Goal: Information Seeking & Learning: Learn about a topic

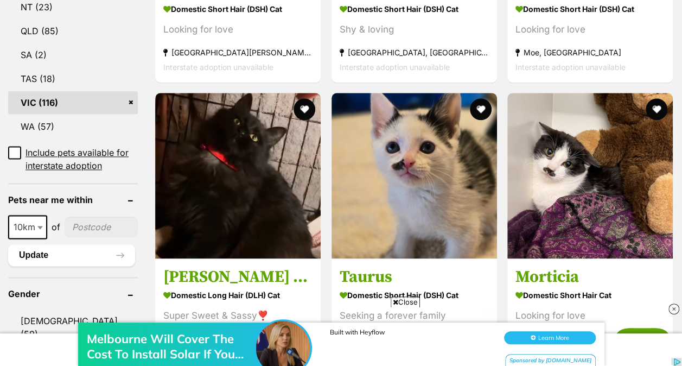
click at [406, 299] on span "Close" at bounding box center [405, 301] width 29 height 11
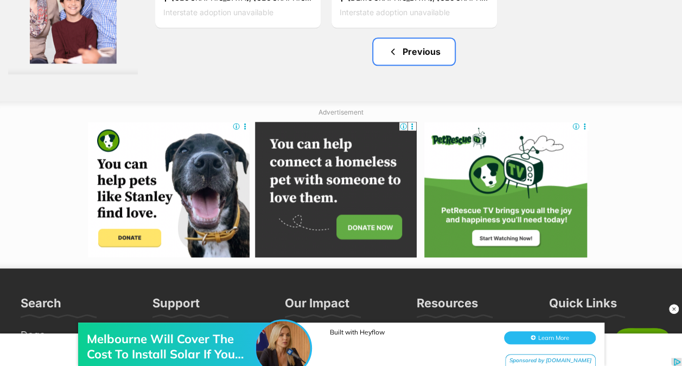
click at [419, 58] on link "Previous" at bounding box center [413, 52] width 81 height 26
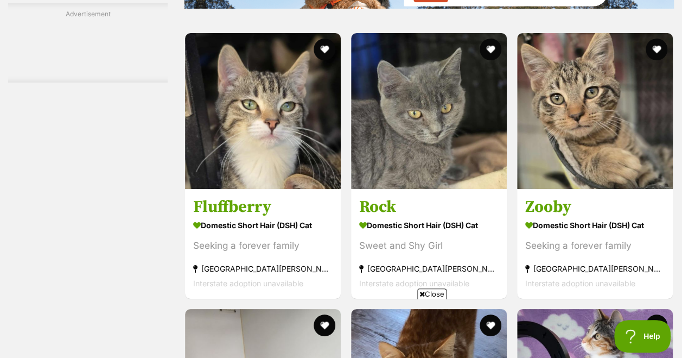
scroll to position [1906, 0]
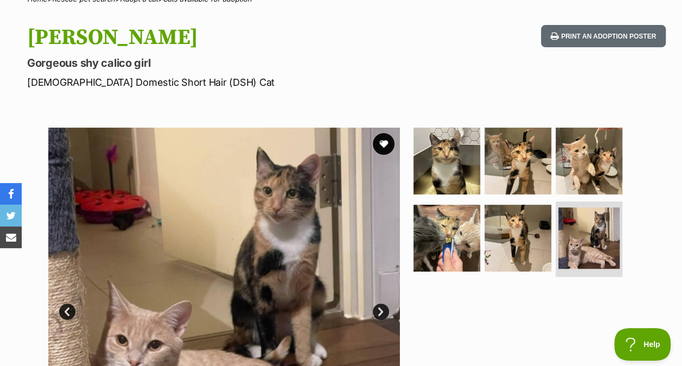
scroll to position [106, 0]
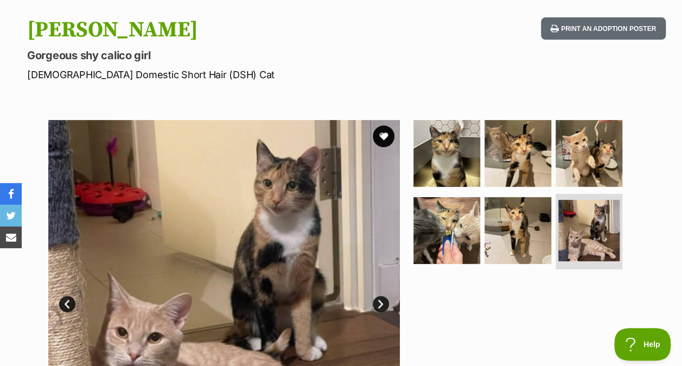
click at [494, 143] on img at bounding box center [518, 153] width 67 height 67
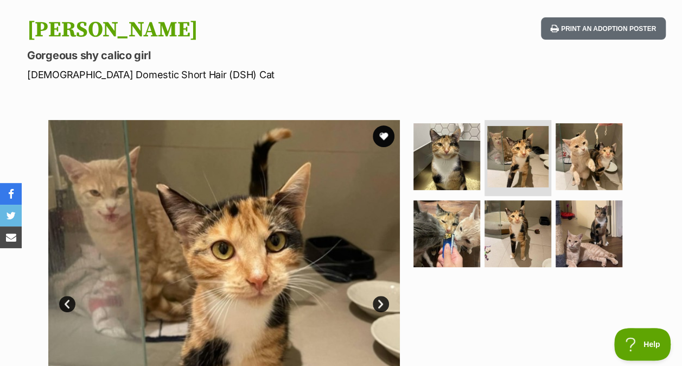
click at [510, 222] on img at bounding box center [518, 233] width 67 height 67
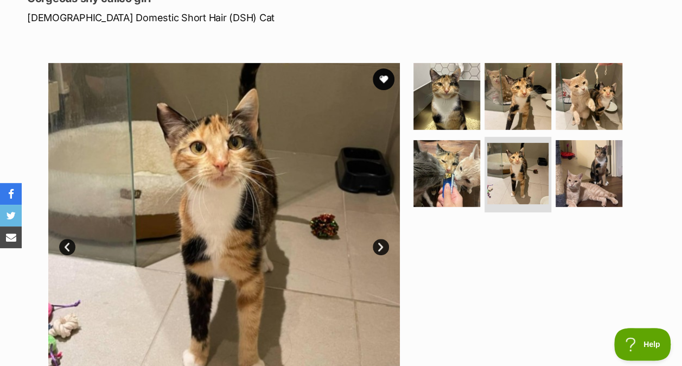
scroll to position [163, 0]
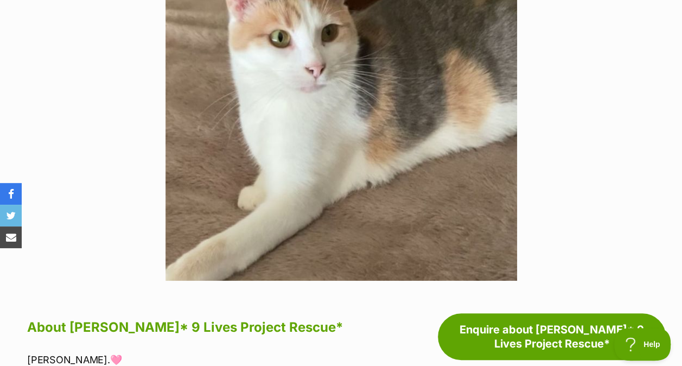
scroll to position [286, 0]
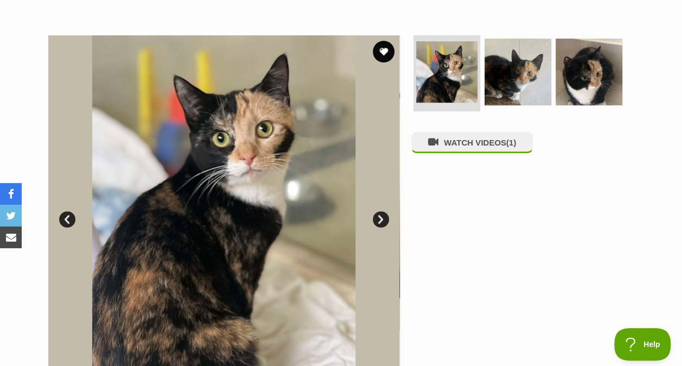
scroll to position [190, 0]
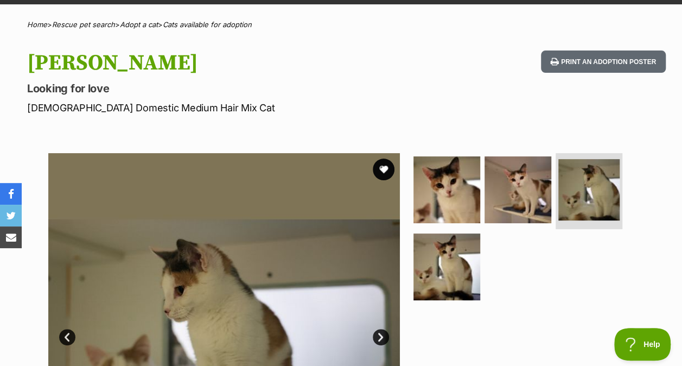
scroll to position [55, 0]
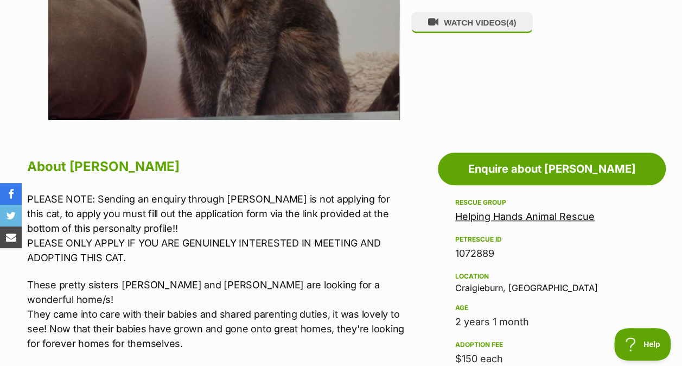
scroll to position [453, 0]
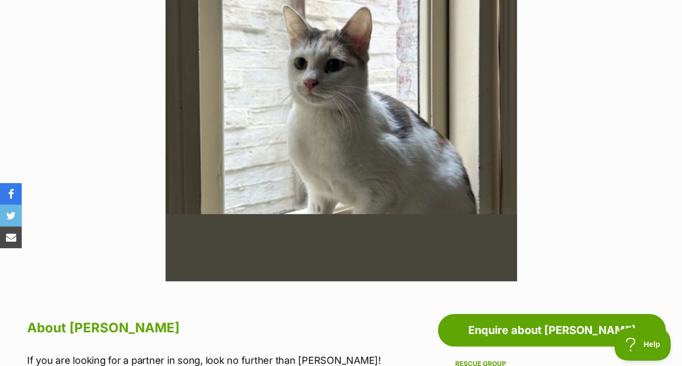
scroll to position [297, 0]
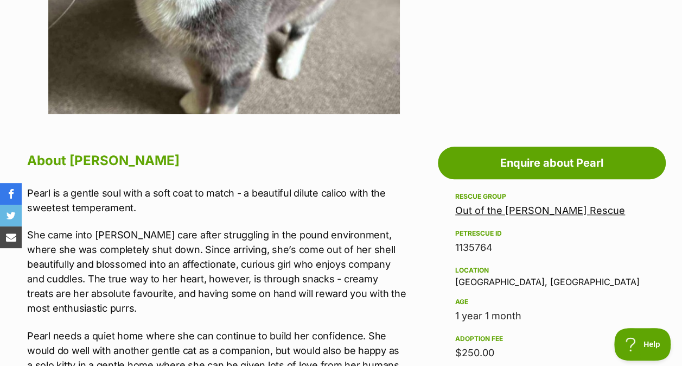
scroll to position [464, 0]
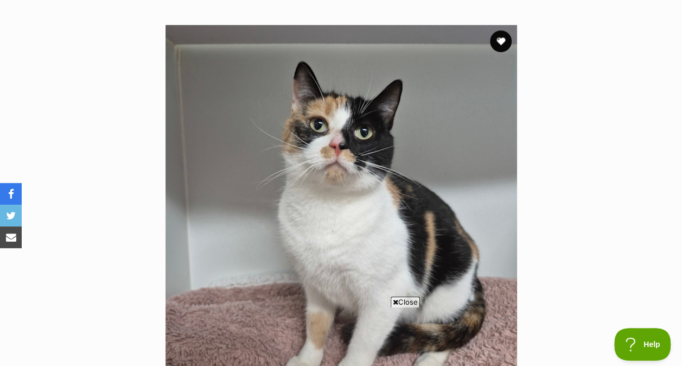
scroll to position [200, 0]
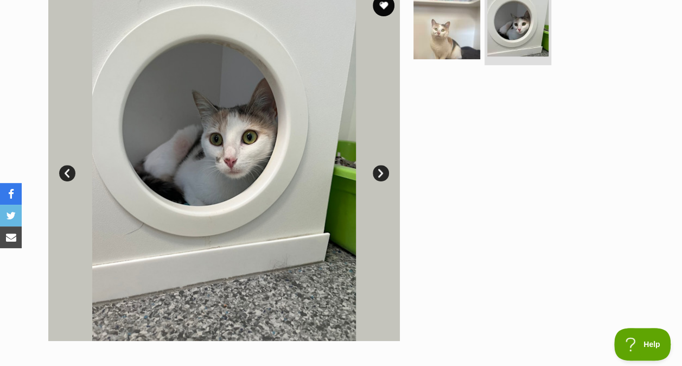
scroll to position [195, 0]
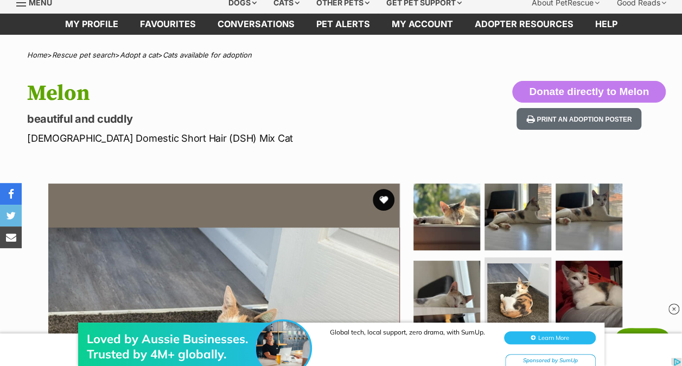
click at [421, 123] on div "Melon beautiful and cuddly Female Domestic Short Hair (DSH) Mix Cat Donate dire…" at bounding box center [341, 113] width 682 height 65
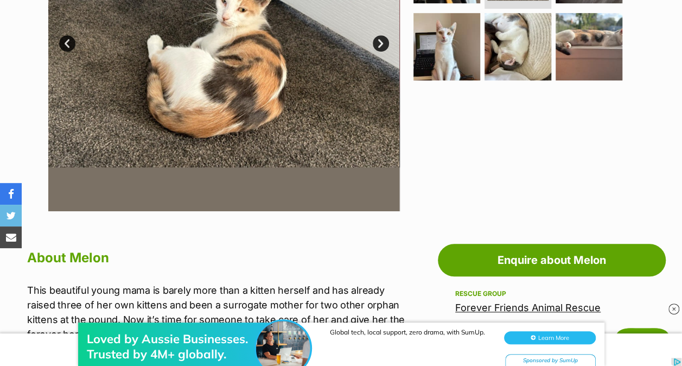
scroll to position [319, 0]
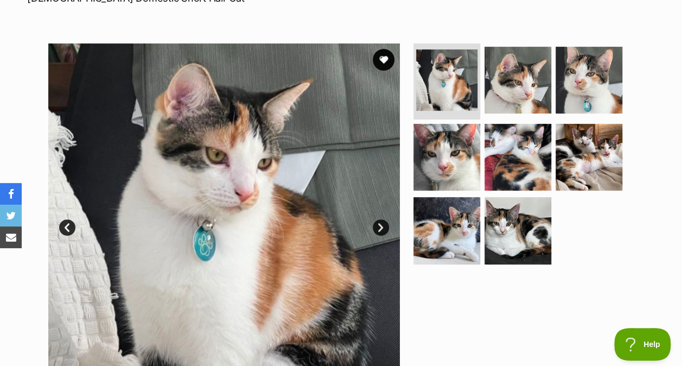
scroll to position [182, 0]
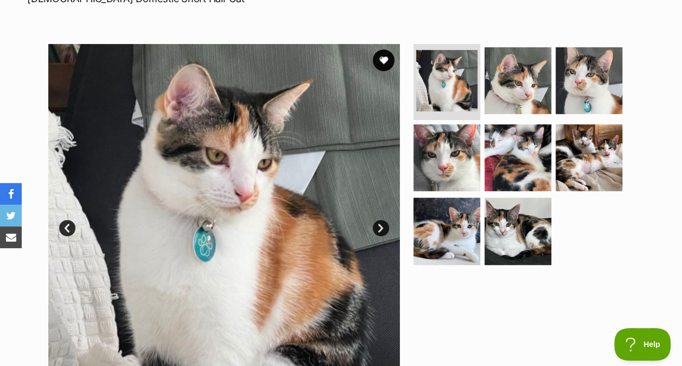
click at [512, 238] on img at bounding box center [518, 231] width 67 height 67
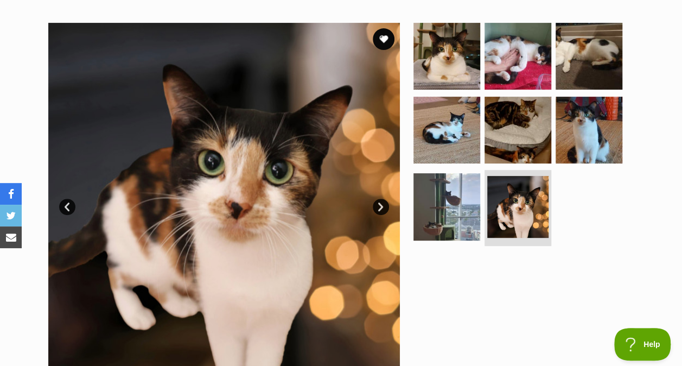
scroll to position [202, 0]
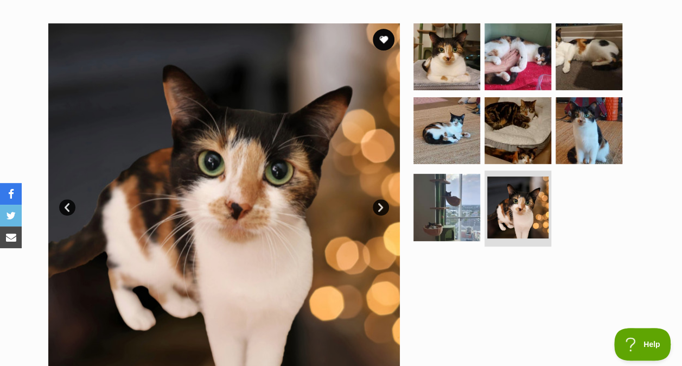
click at [454, 128] on img at bounding box center [446, 130] width 67 height 67
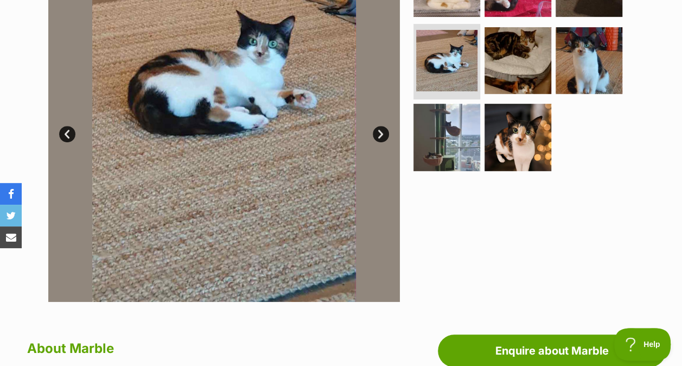
scroll to position [206, 0]
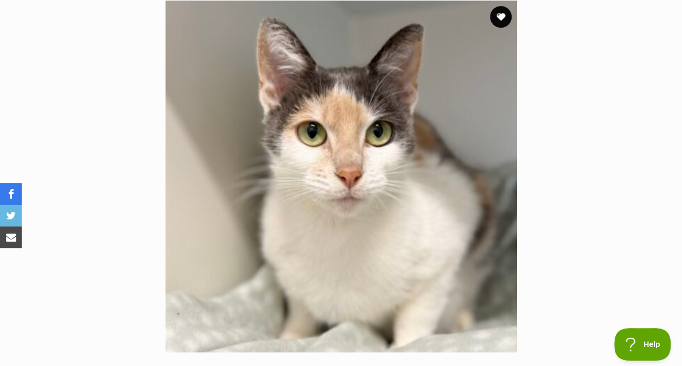
scroll to position [196, 0]
